Goal: Find specific page/section: Find specific page/section

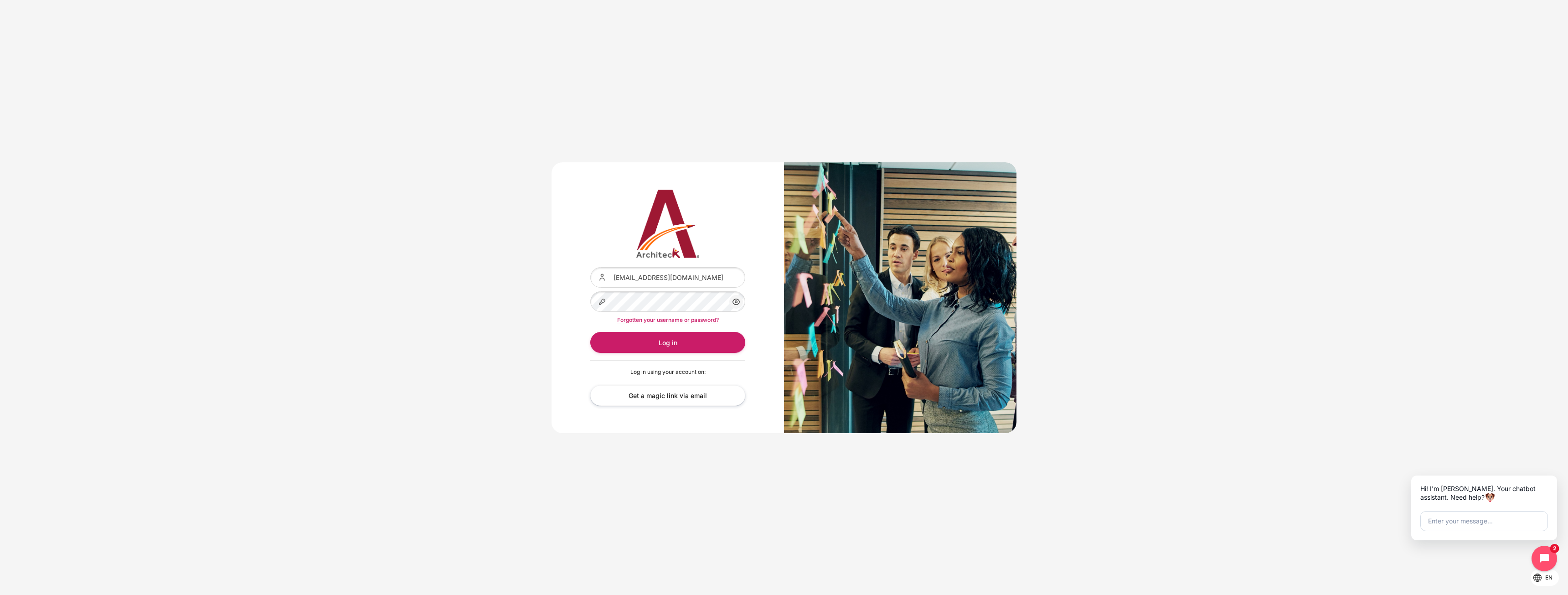
click at [590, 267] on div "Content" at bounding box center [590, 267] width 0 height 0
click at [693, 342] on button "Log in" at bounding box center [667, 342] width 155 height 20
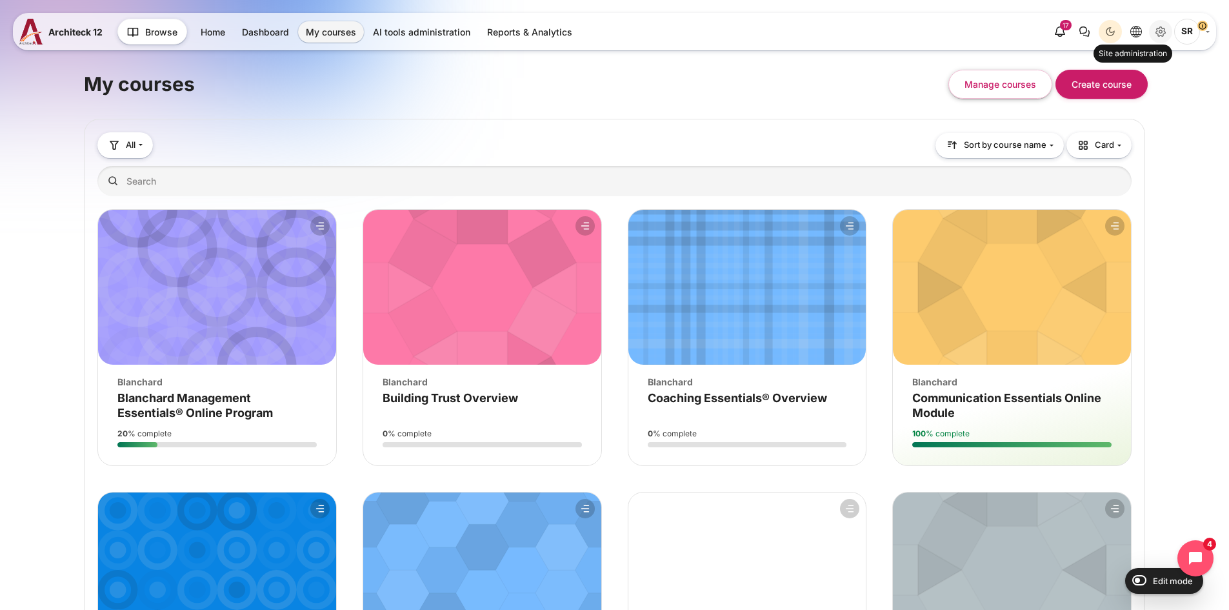
click at [1170, 29] on link "Site administration" at bounding box center [1160, 31] width 23 height 23
